Goal: Check status: Check status

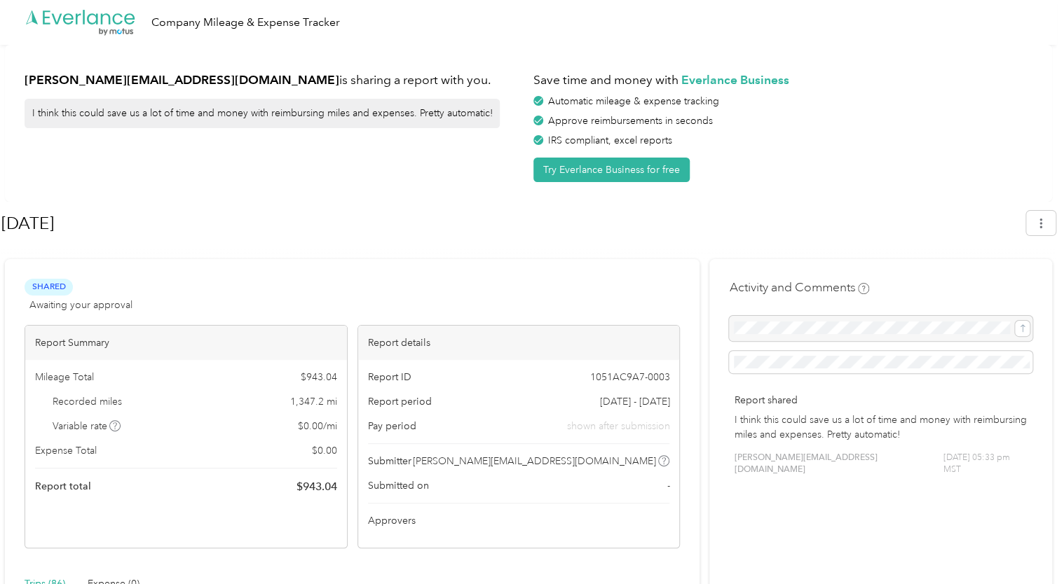
click at [564, 259] on div at bounding box center [528, 253] width 1054 height 15
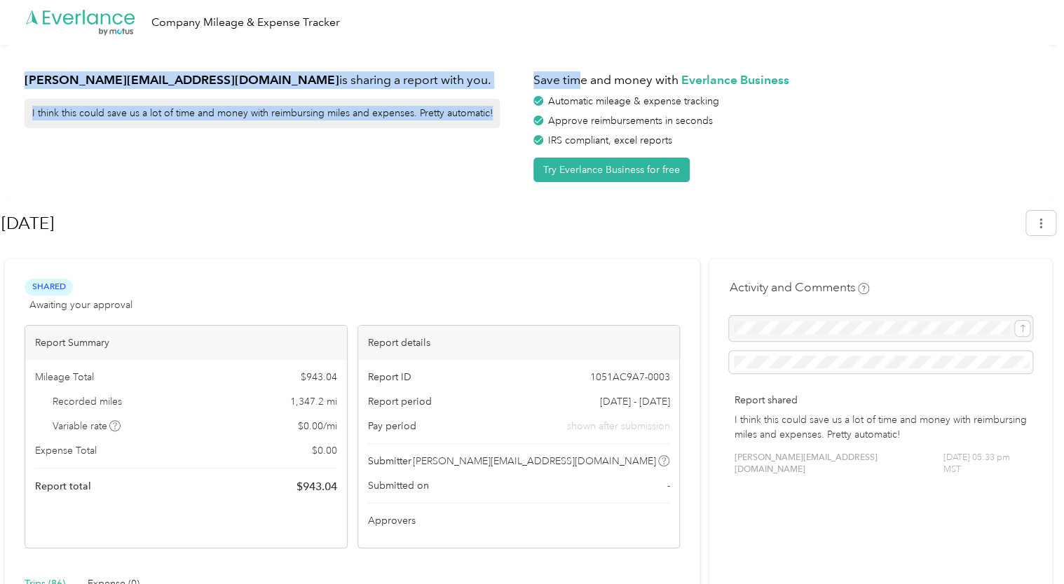
drag, startPoint x: 849, startPoint y: 7, endPoint x: 585, endPoint y: 46, distance: 267.0
click at [701, 31] on div ".cls-1 { fill: #00adee; } .cls-2 { fill: #fff; } .cls-3 { fill: #707372; } .cls…" at bounding box center [528, 22] width 1057 height 45
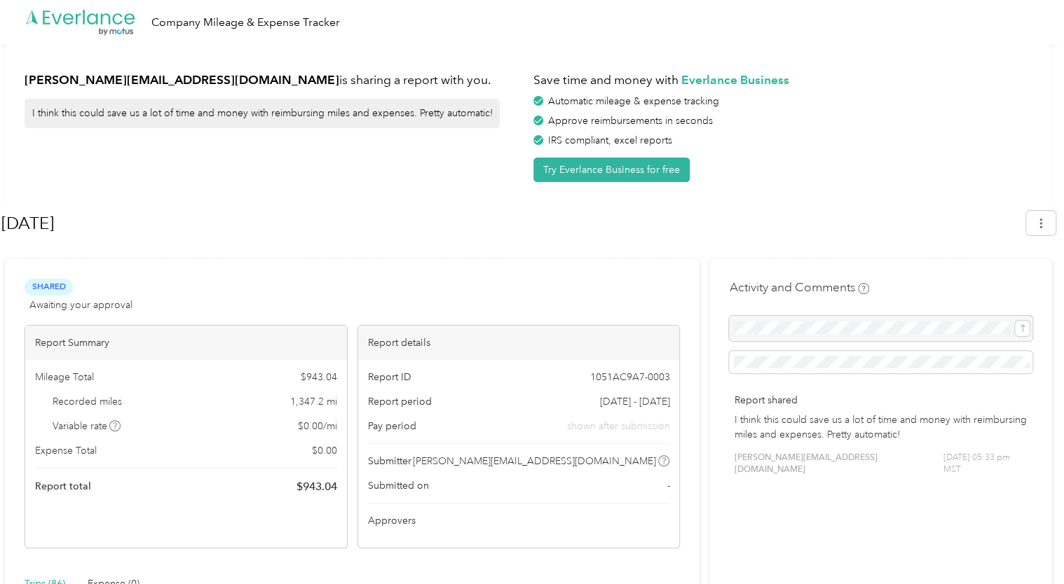
click at [439, 192] on div "[PERSON_NAME][EMAIL_ADDRESS][DOMAIN_NAME] is sharing a report with you. I think…" at bounding box center [528, 123] width 1047 height 157
click at [411, 193] on div "[PERSON_NAME][EMAIL_ADDRESS][DOMAIN_NAME] is sharing a report with you. I think…" at bounding box center [528, 123] width 1047 height 157
